Goal: Information Seeking & Learning: Understand process/instructions

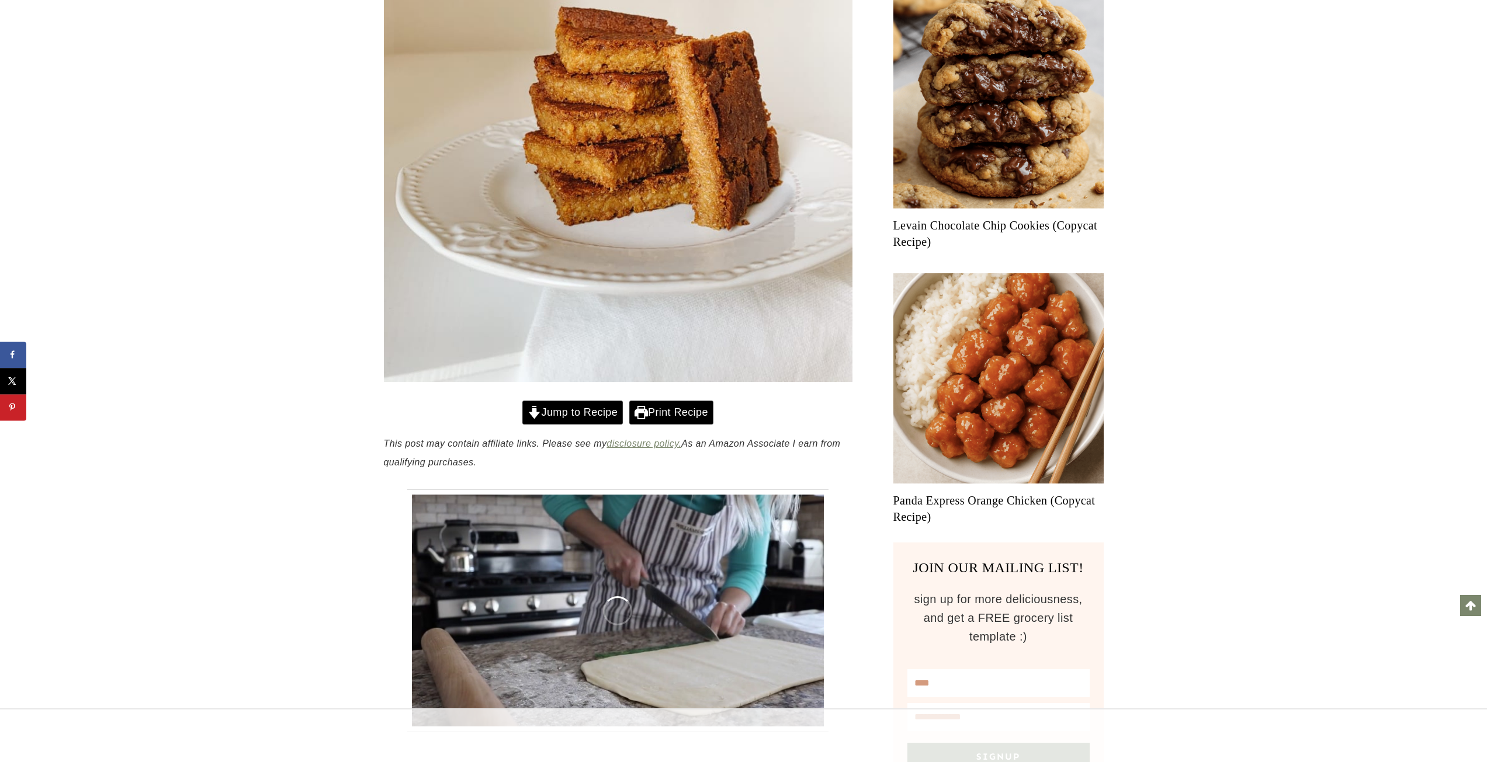
click at [584, 401] on link "Jump to Recipe" at bounding box center [572, 413] width 100 height 24
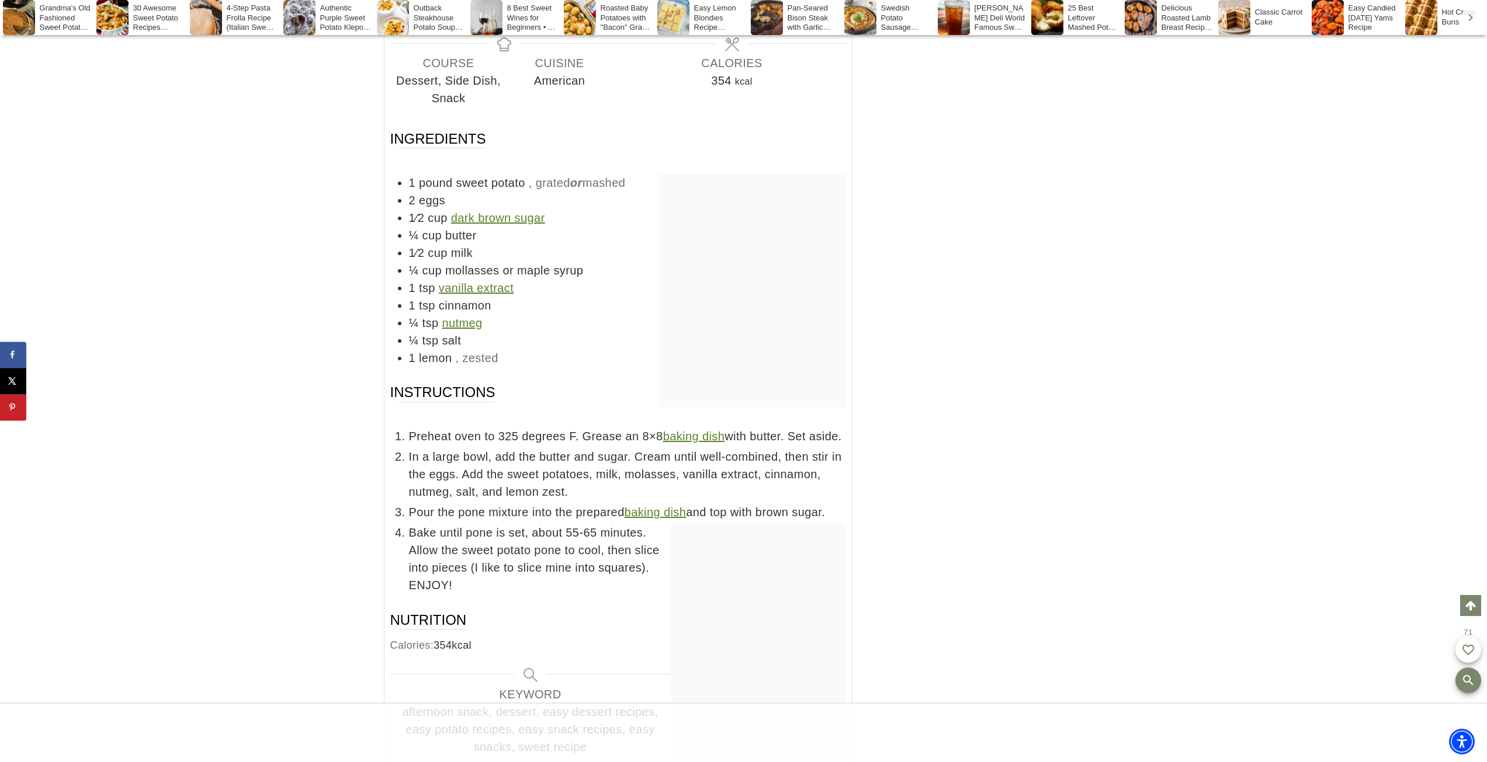
scroll to position [5347, 0]
